Goal: Navigation & Orientation: Find specific page/section

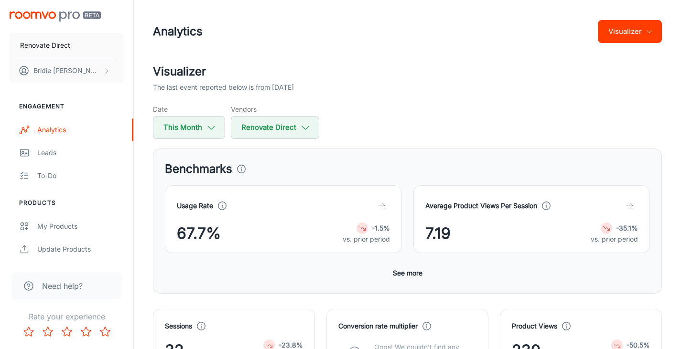
scroll to position [188, 0]
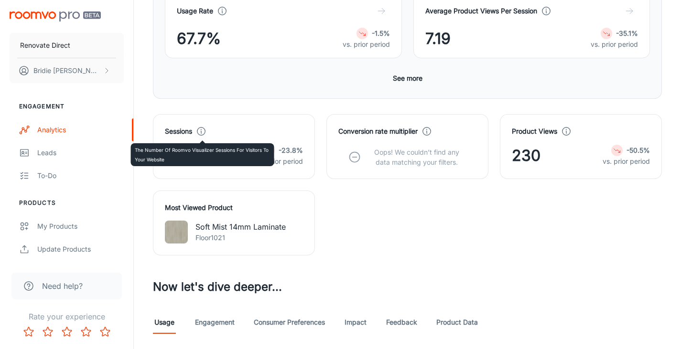
click at [204, 131] on icon at bounding box center [201, 131] width 11 height 11
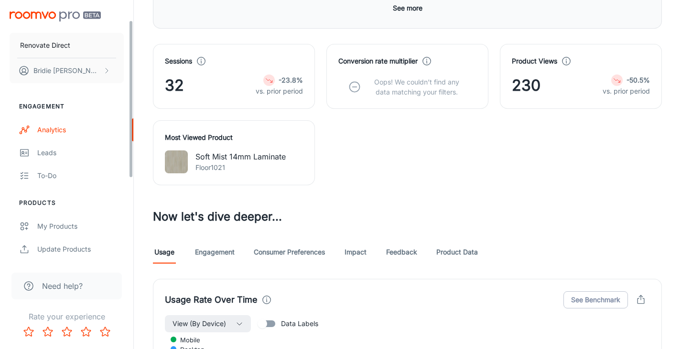
scroll to position [170, 0]
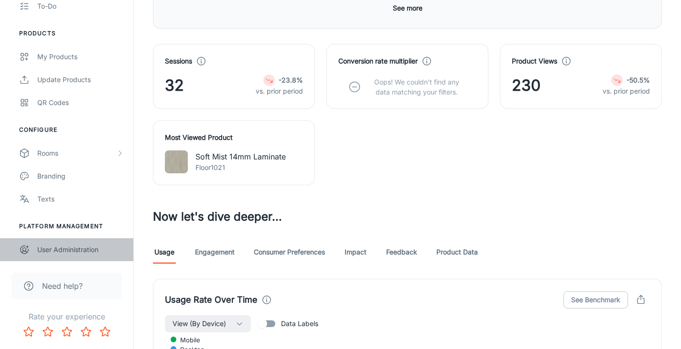
click at [60, 246] on div "User Administration" at bounding box center [80, 250] width 86 height 11
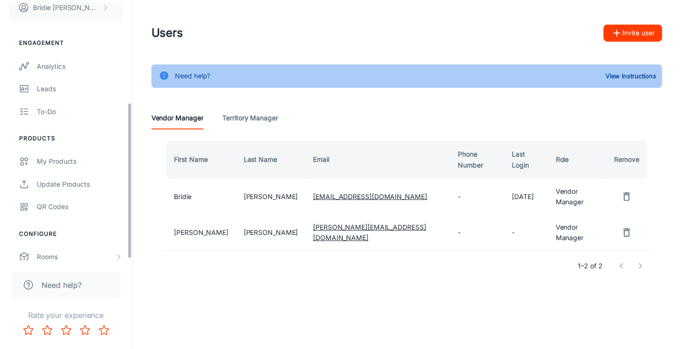
scroll to position [170, 0]
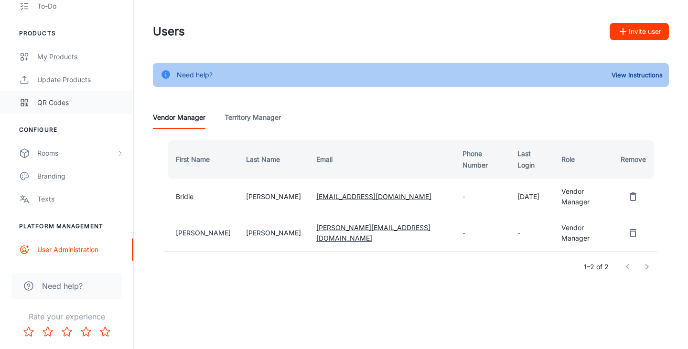
click at [55, 101] on div "QR Codes" at bounding box center [80, 102] width 86 height 11
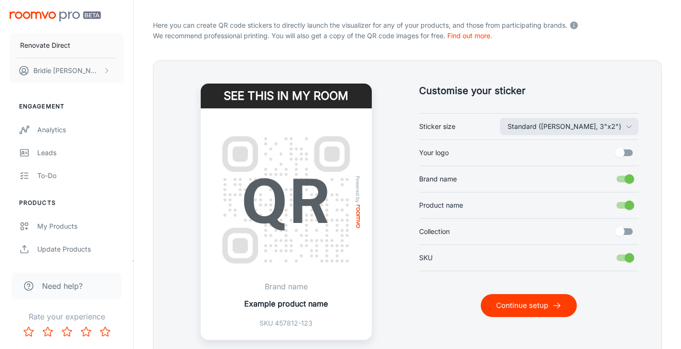
scroll to position [229, 0]
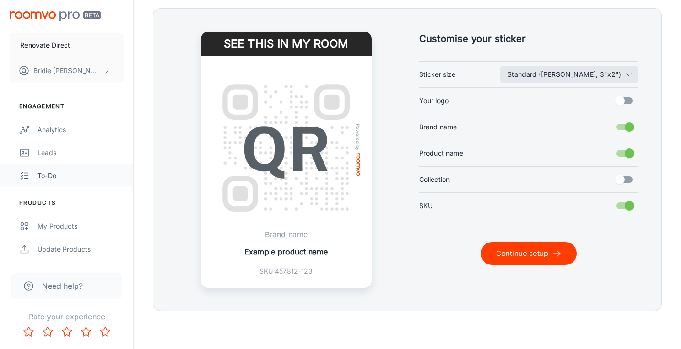
click at [44, 177] on div "To-do" at bounding box center [80, 176] width 86 height 11
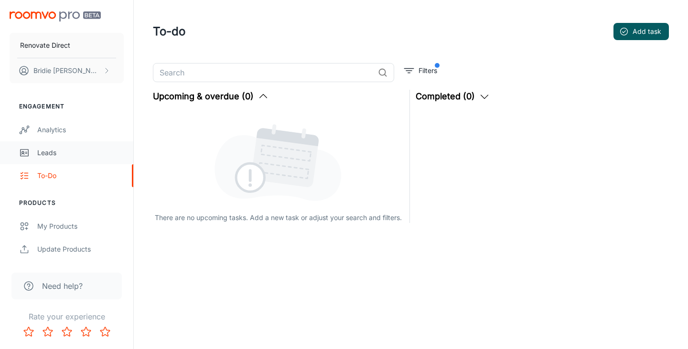
click at [51, 159] on link "Leads" at bounding box center [66, 152] width 133 height 23
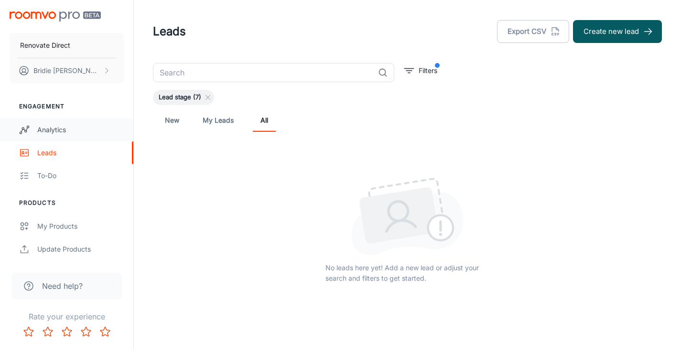
click at [51, 130] on div "Analytics" at bounding box center [80, 130] width 86 height 11
